Goal: Transaction & Acquisition: Purchase product/service

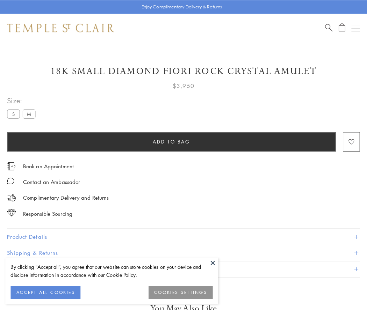
scroll to position [12, 0]
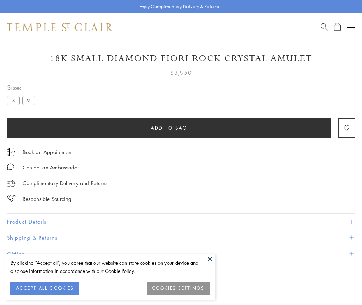
click at [169, 128] on span "Add to bag" at bounding box center [169, 128] width 37 height 8
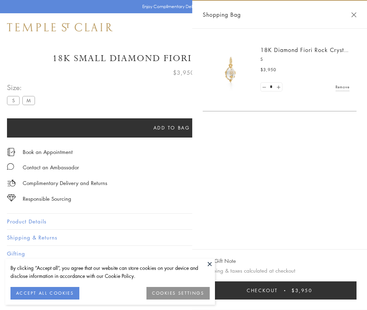
click at [281, 291] on button "Checkout $3,950" at bounding box center [280, 291] width 154 height 18
